Goal: Task Accomplishment & Management: Use online tool/utility

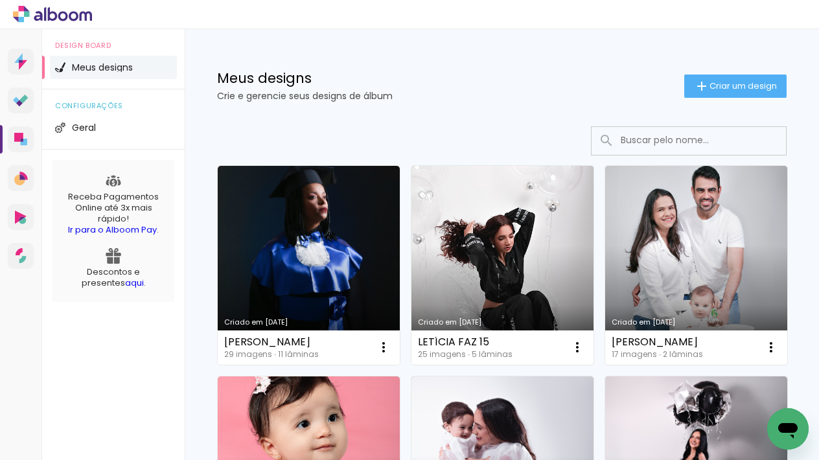
click at [563, 237] on link "Criado em [DATE]" at bounding box center [502, 265] width 182 height 199
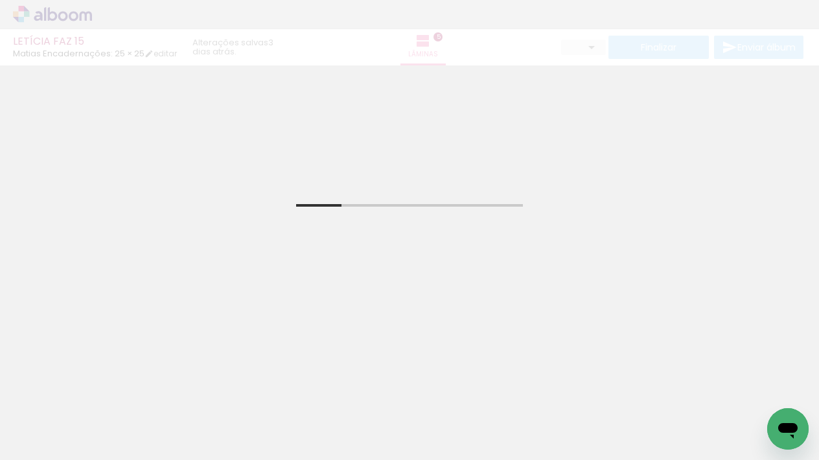
click at [34, 443] on span "Adicionar Fotos" at bounding box center [46, 442] width 39 height 14
click at [0, 0] on input "file" at bounding box center [0, 0] width 0 height 0
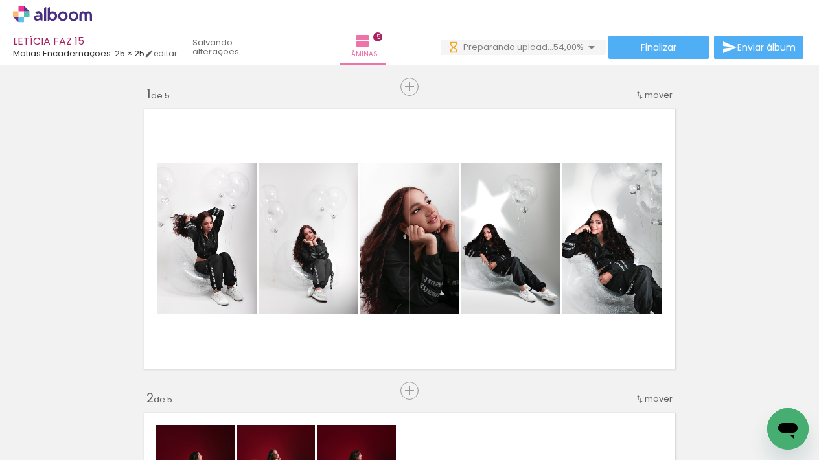
scroll to position [0, 1405]
click at [48, 441] on span "Adicionar Fotos" at bounding box center [46, 442] width 39 height 14
click at [0, 0] on input "file" at bounding box center [0, 0] width 0 height 0
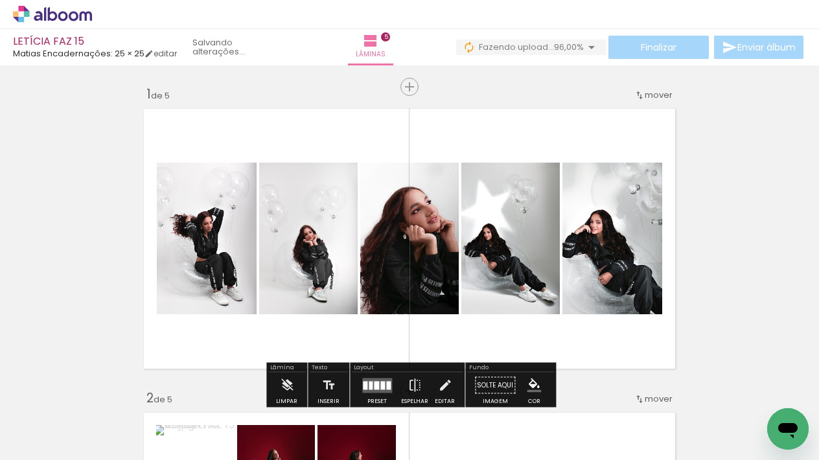
drag, startPoint x: 411, startPoint y: 85, endPoint x: 458, endPoint y: 153, distance: 82.5
click at [417, 85] on span "Inserir lâmina" at bounding box center [442, 87] width 51 height 8
